Goal: Task Accomplishment & Management: Use online tool/utility

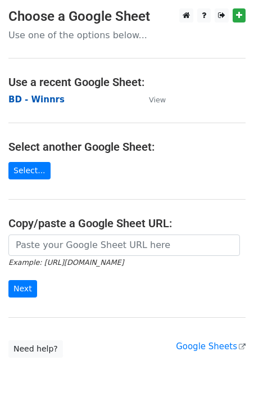
click at [51, 103] on strong "BD - Winnrs" at bounding box center [36, 99] width 56 height 10
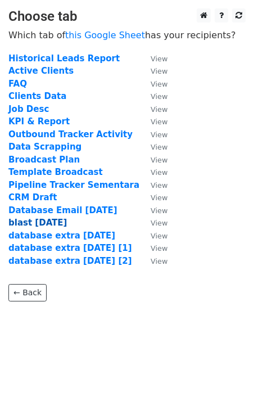
click at [42, 222] on strong "blast 18 aug" at bounding box center [37, 223] width 58 height 10
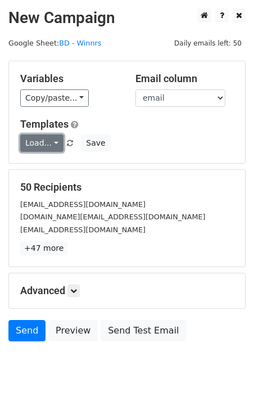
click at [55, 143] on link "Load..." at bounding box center [41, 142] width 43 height 17
click at [50, 165] on link "Blast Email" at bounding box center [65, 168] width 89 height 18
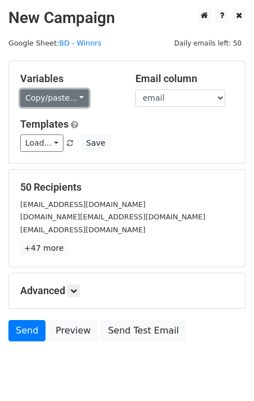
click at [44, 98] on link "Copy/paste..." at bounding box center [54, 97] width 69 height 17
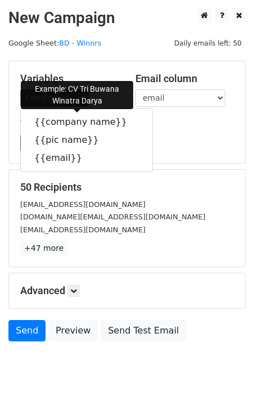
click at [59, 122] on link "{{company name}}" at bounding box center [87, 122] width 132 height 18
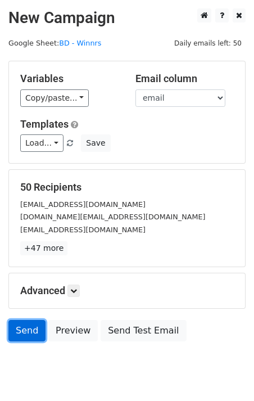
click at [38, 331] on link "Send" at bounding box center [26, 330] width 37 height 21
